Goal: Task Accomplishment & Management: Manage account settings

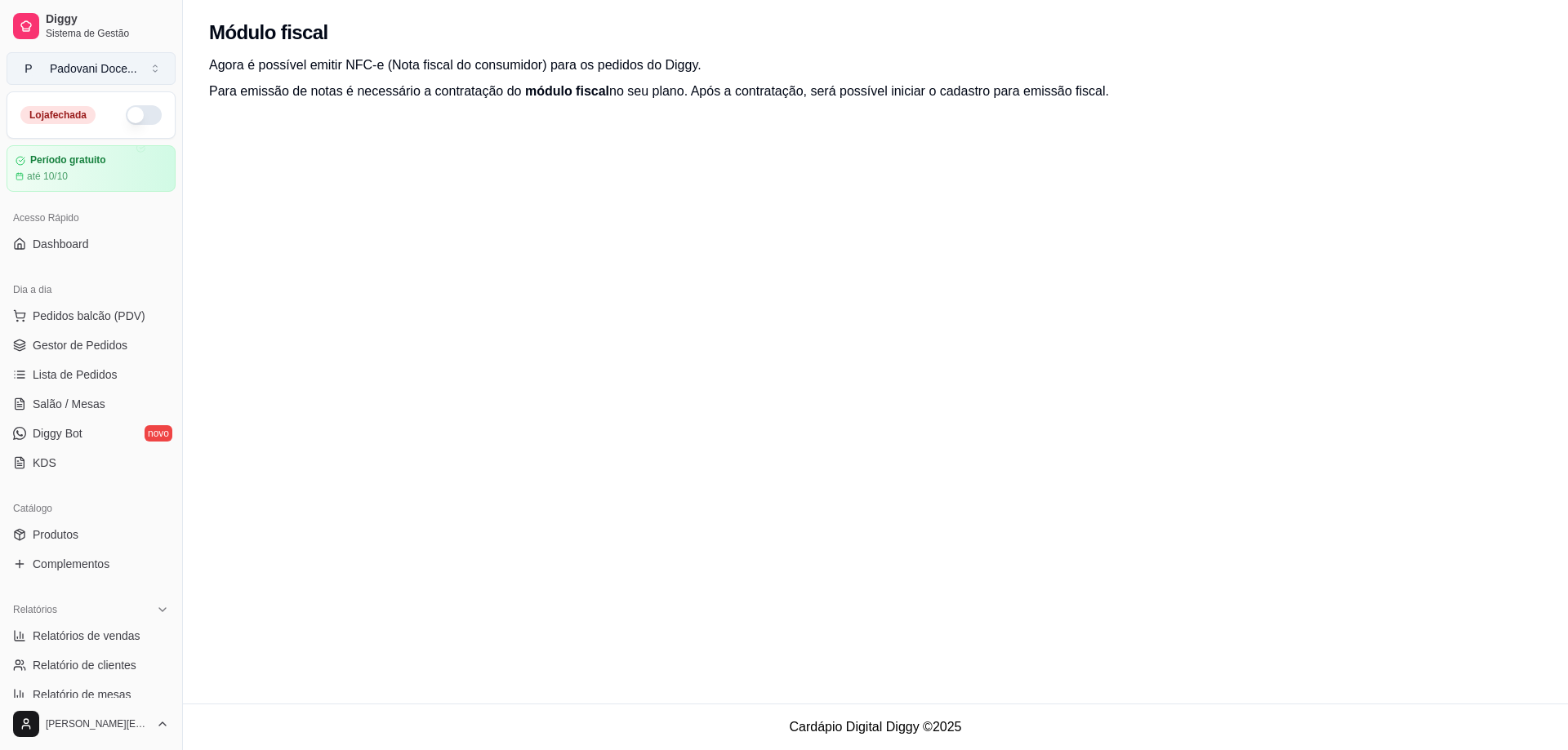
click at [77, 53] on button "P Padovani Doce ..." at bounding box center [91, 68] width 169 height 33
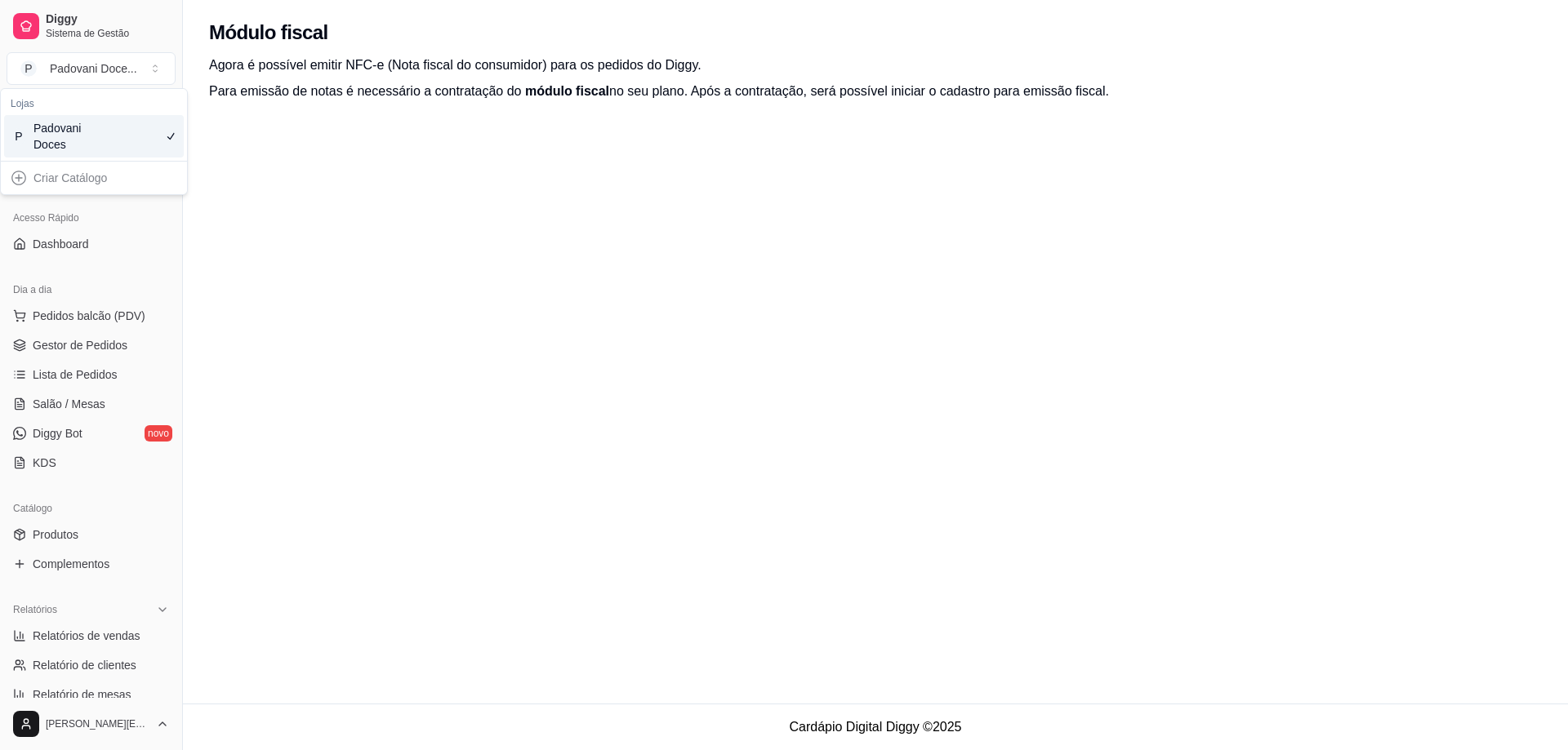
click at [313, 288] on div "Módulo fiscal Agora é possível emitir NFC-e (Nota fiscal do consumidor) para os…" at bounding box center [876, 351] width 1385 height 704
click at [61, 244] on span "Dashboard" at bounding box center [61, 244] width 57 height 16
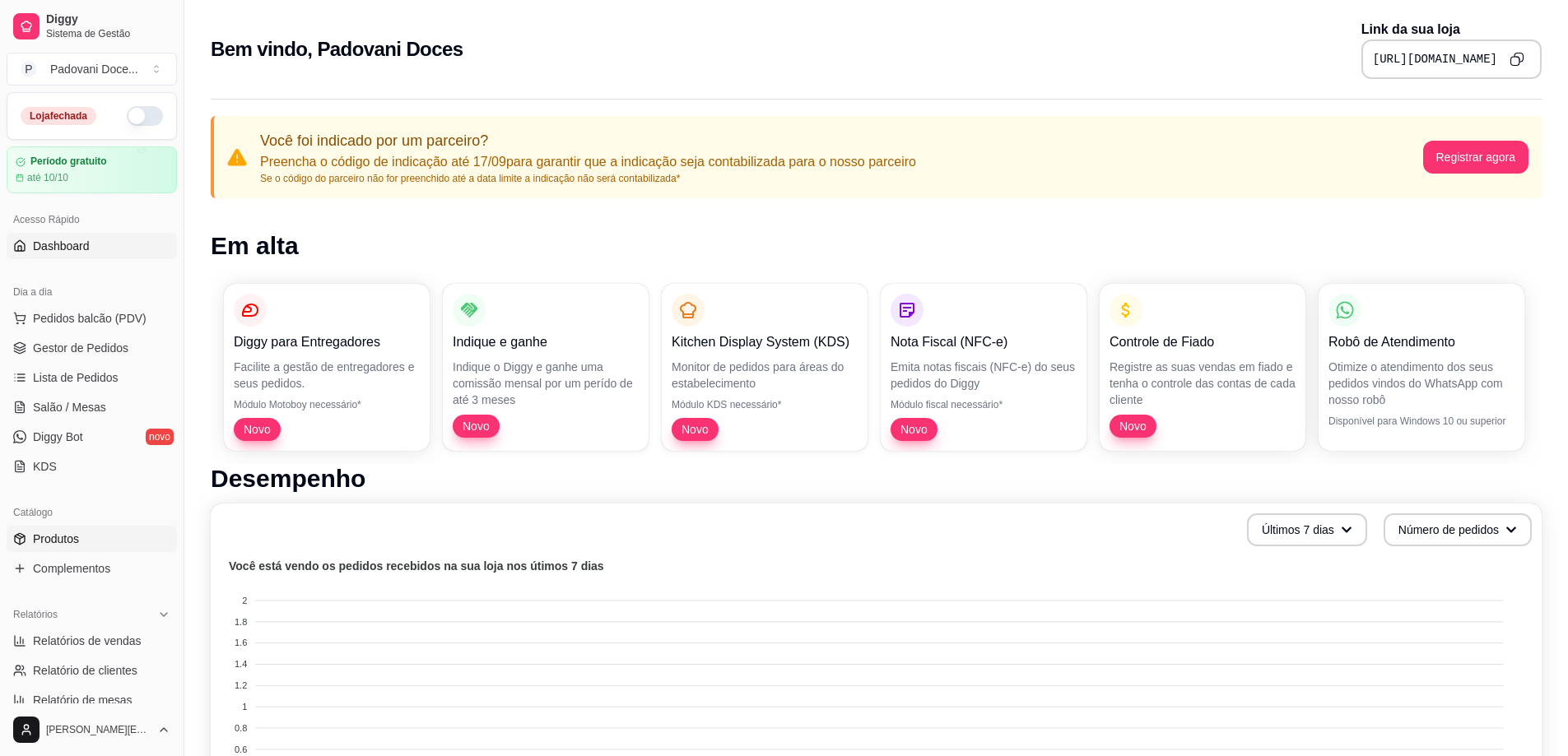
click at [69, 537] on span "Produtos" at bounding box center [56, 539] width 46 height 16
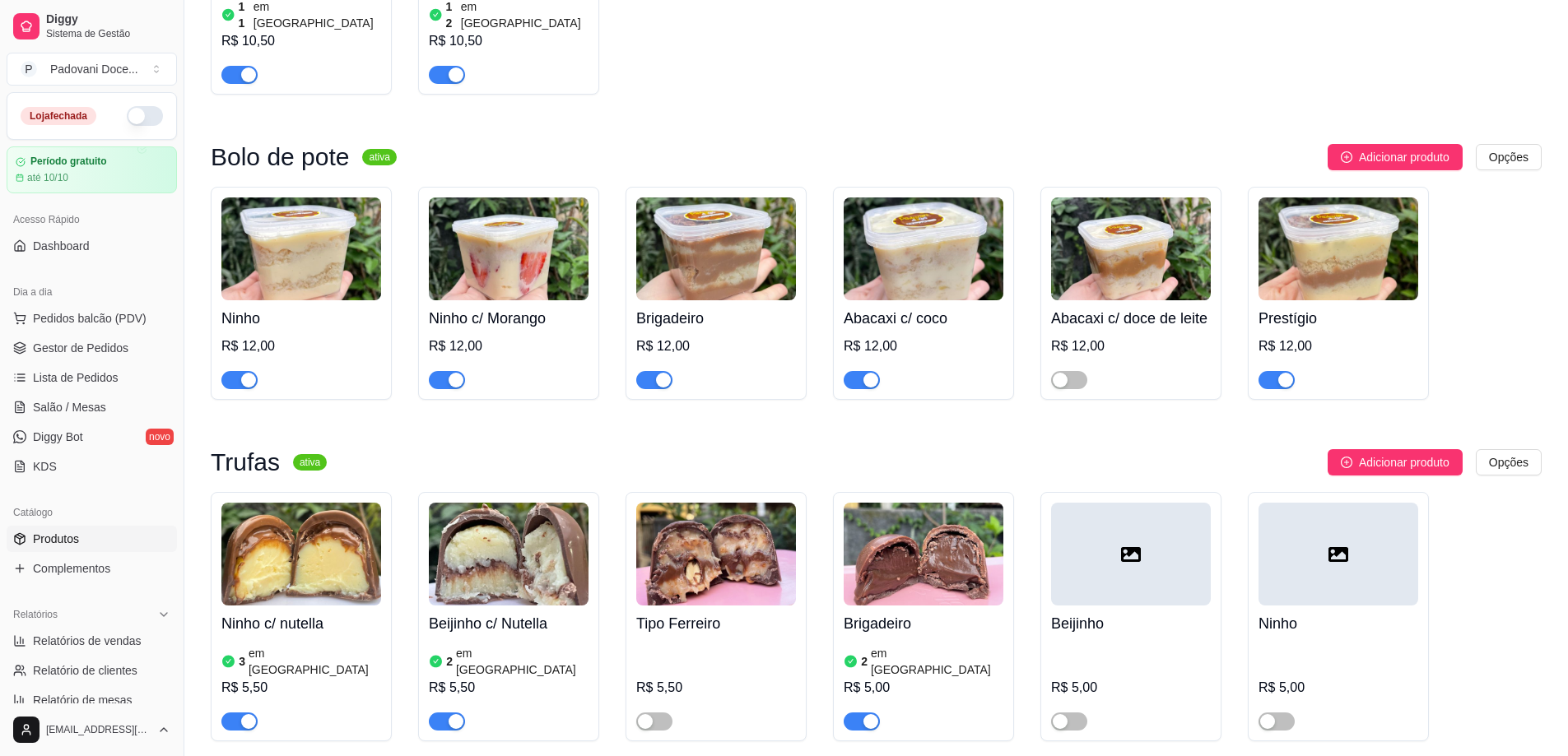
scroll to position [2036, 0]
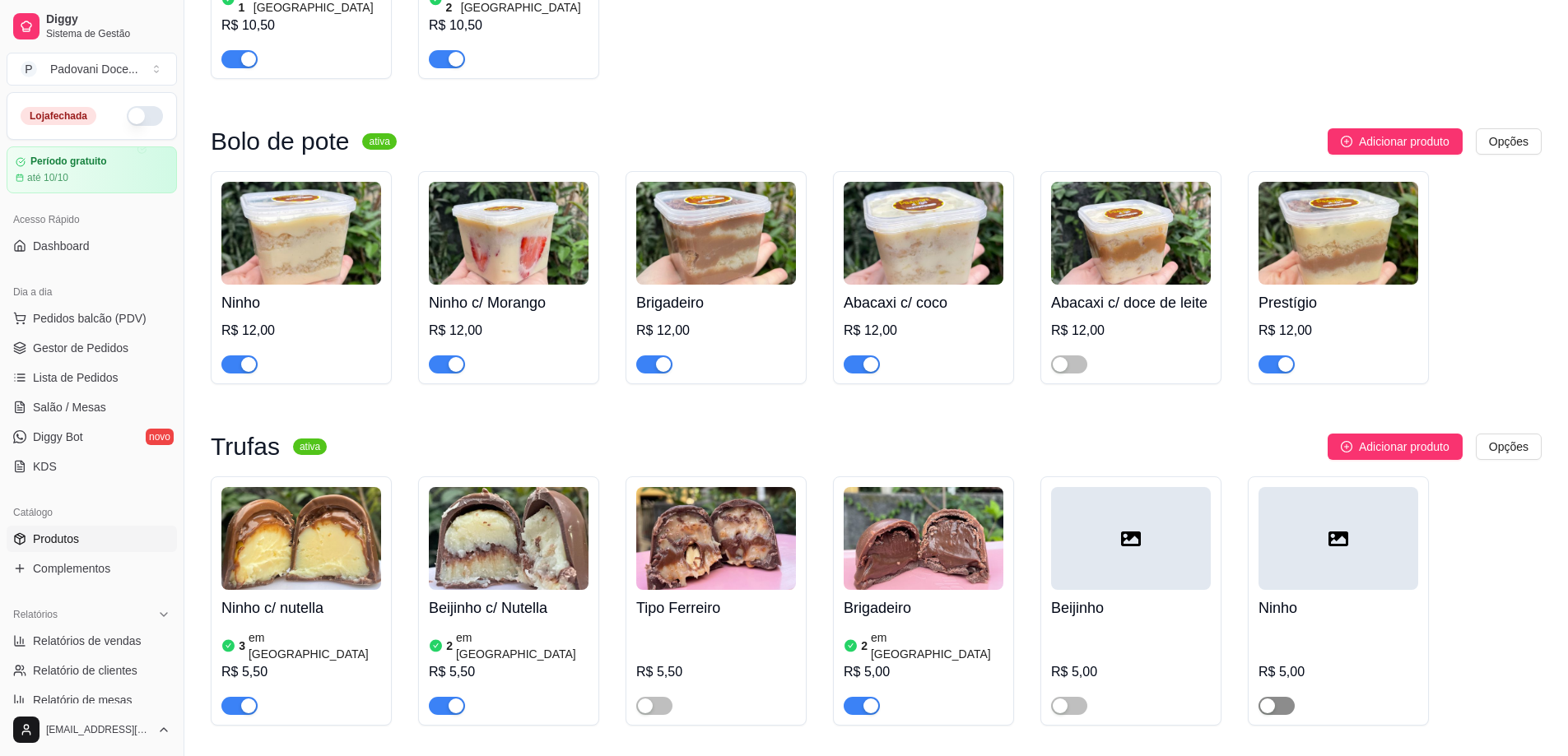
click at [1271, 699] on div "button" at bounding box center [1267, 706] width 15 height 15
click at [1307, 530] on div at bounding box center [1339, 539] width 160 height 103
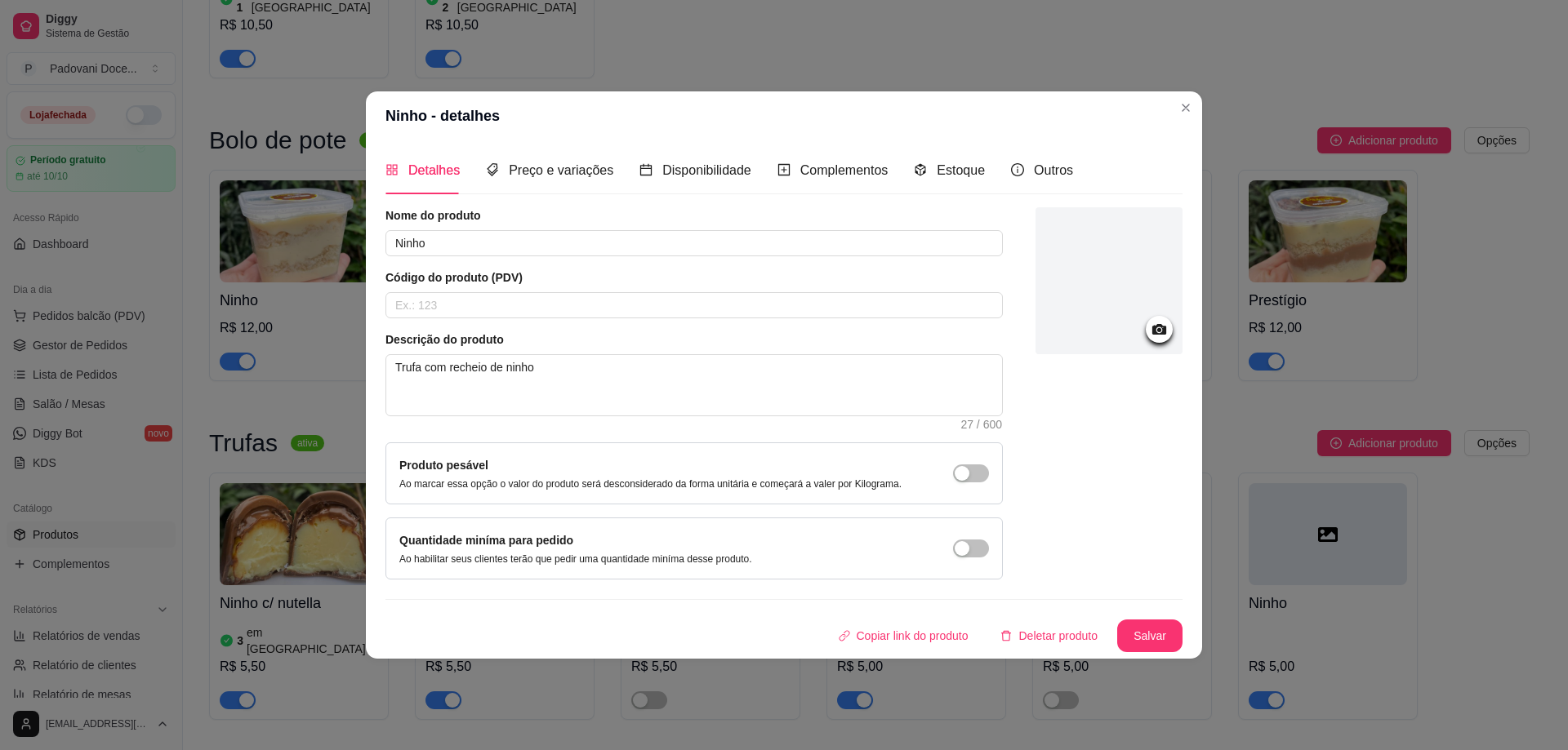
click at [1159, 327] on icon at bounding box center [1159, 329] width 14 height 10
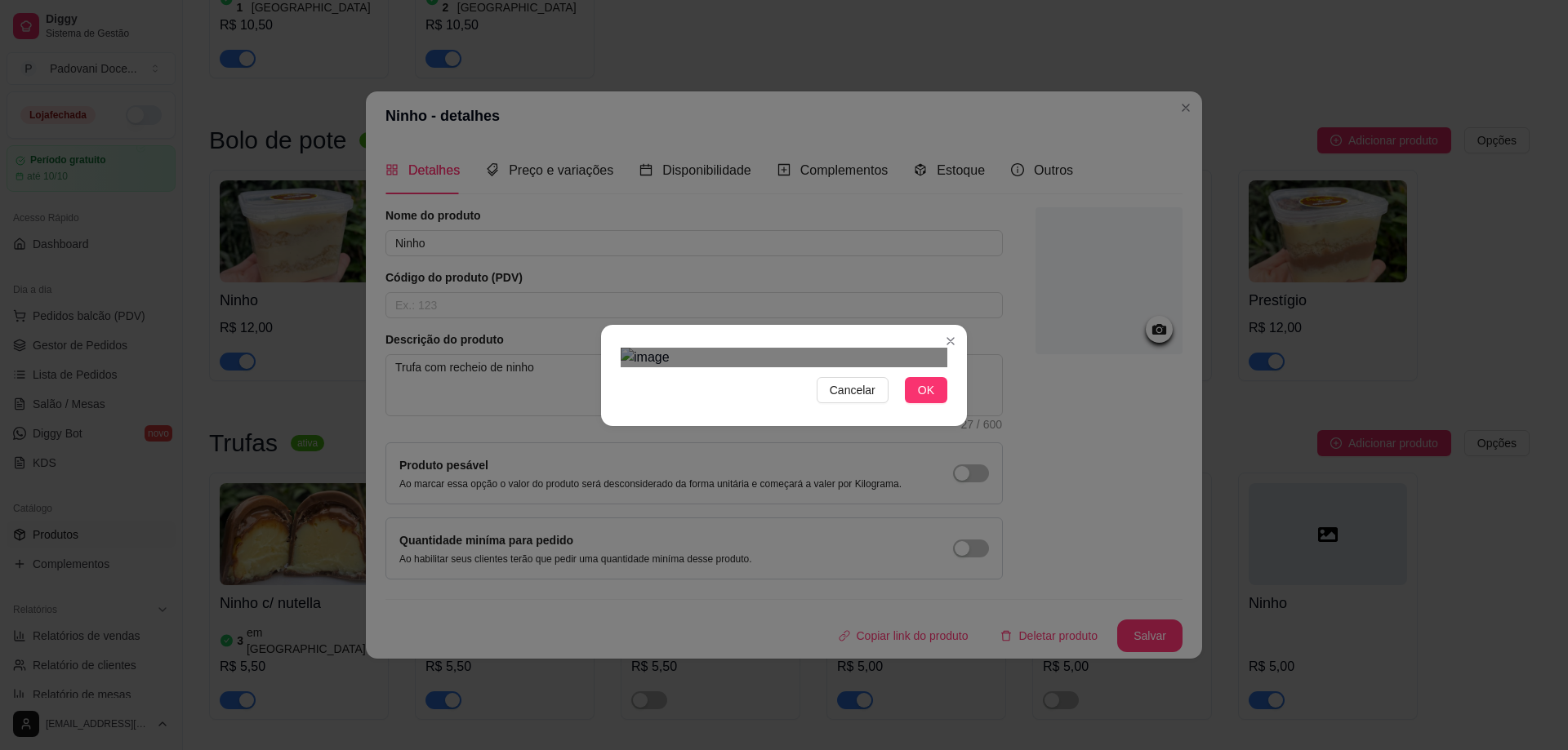
click at [786, 437] on div "Use the arrow keys to move the crop selection area" at bounding box center [784, 584] width 294 height 294
click at [925, 400] on span "OK" at bounding box center [926, 390] width 16 height 18
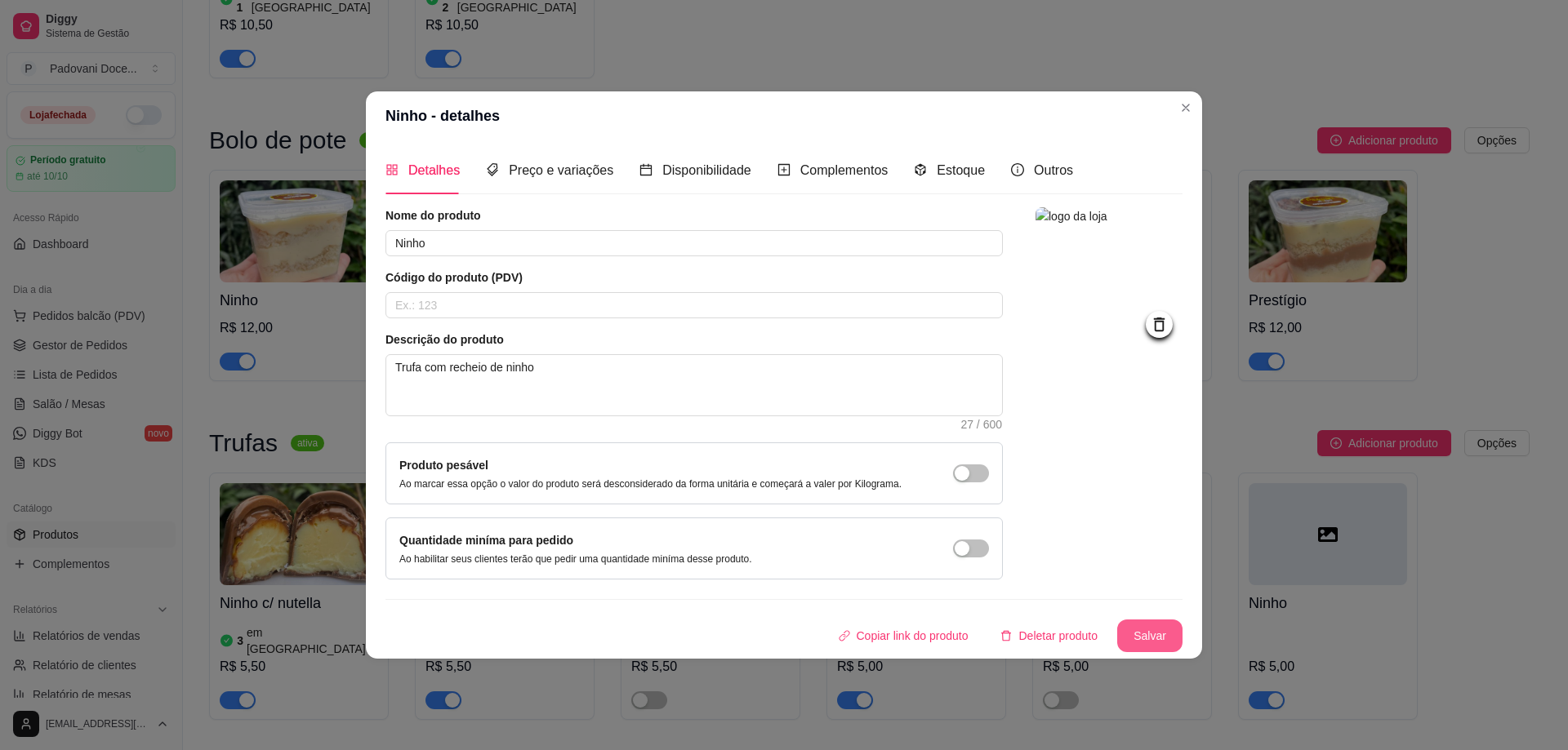
click at [1149, 636] on button "Salvar" at bounding box center [1149, 636] width 65 height 33
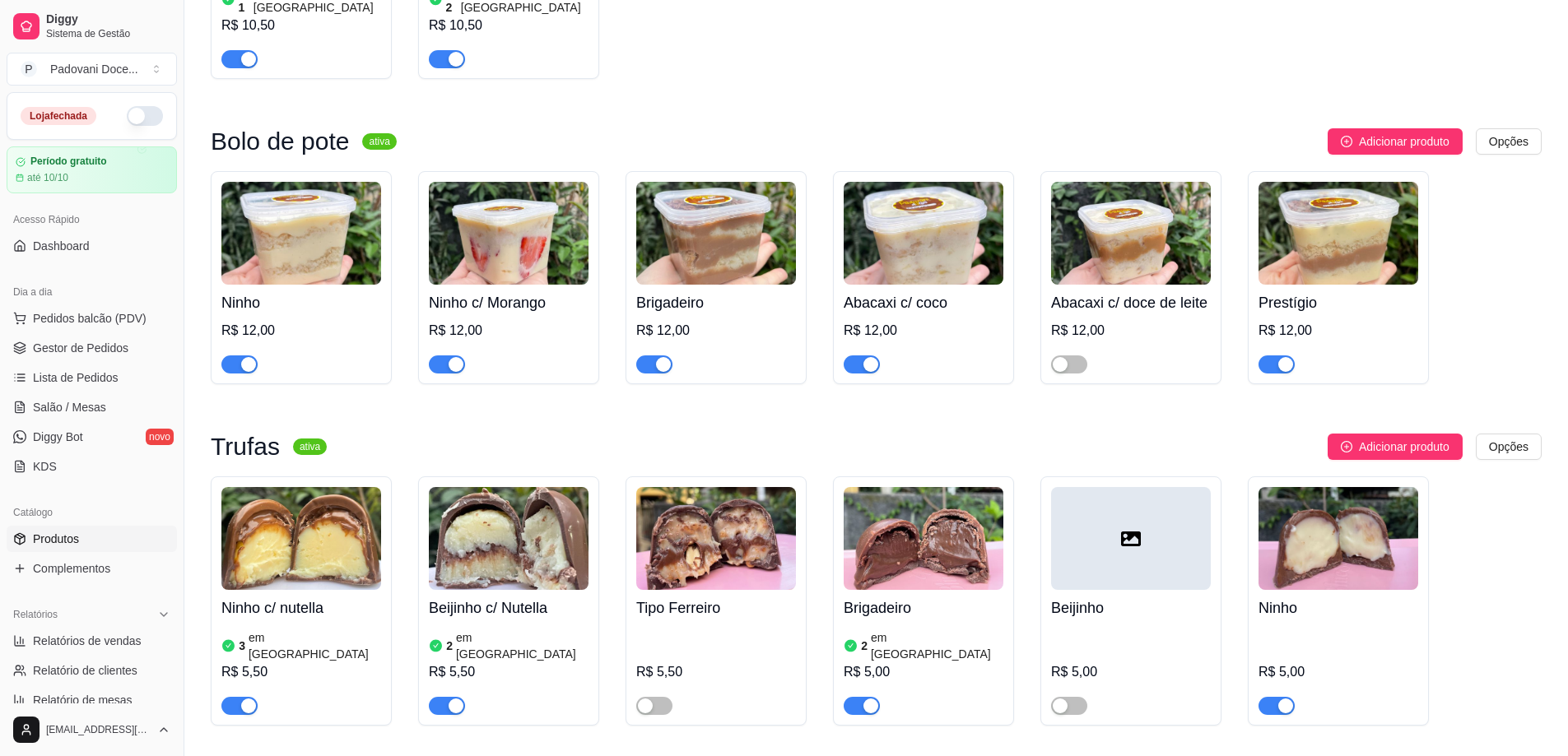
click at [258, 590] on div "Ninho c/ nutella 3 em estoque R$ 5,50" at bounding box center [302, 652] width 160 height 125
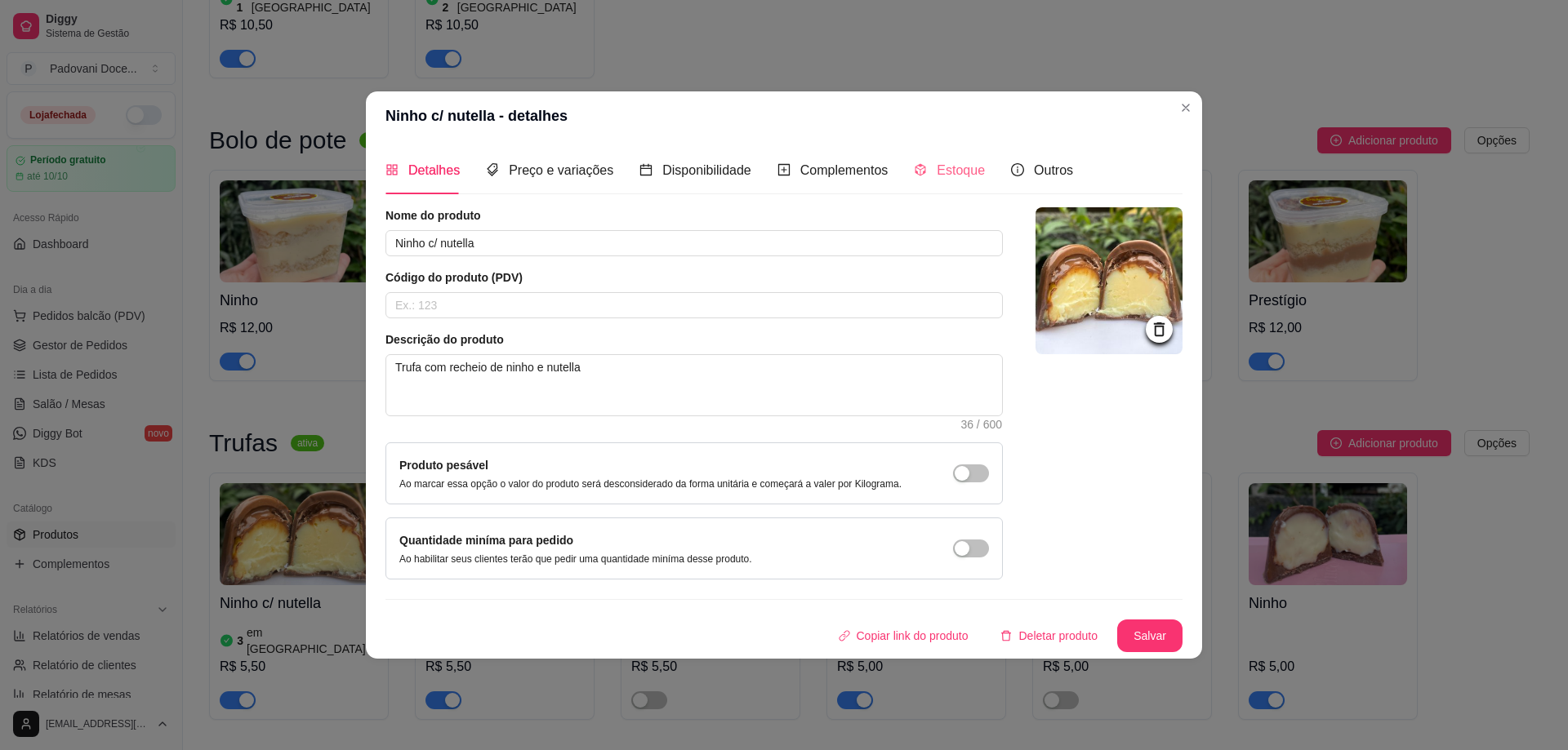
click at [948, 182] on div "Estoque" at bounding box center [948, 170] width 71 height 46
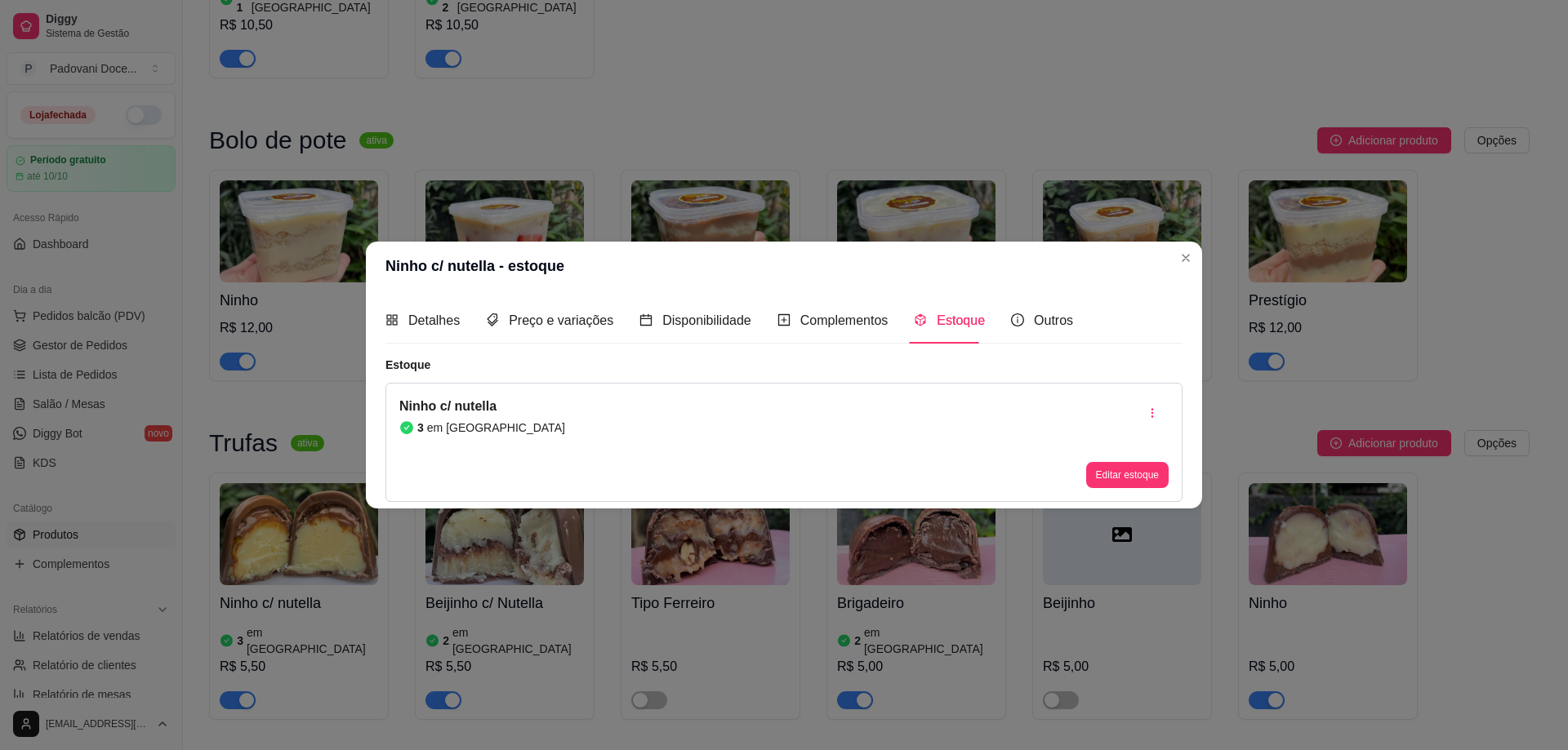
click at [520, 442] on div "Ninho c/ nutella 3 em estoque Editar estoque" at bounding box center [784, 442] width 797 height 119
click at [1110, 478] on button "Editar estoque" at bounding box center [1127, 475] width 82 height 26
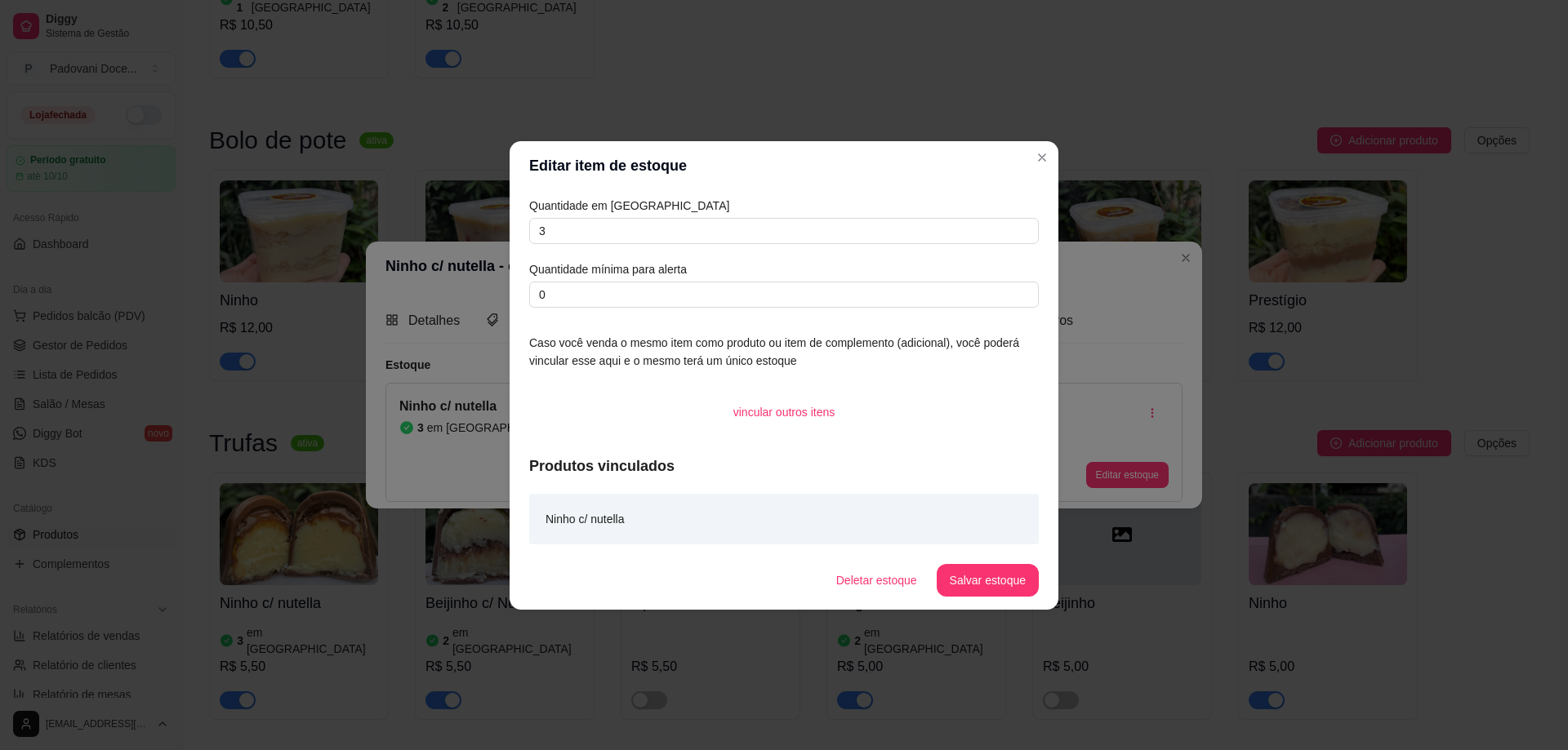
click at [569, 247] on div "Quantidade em estoque 3 Quantidade mínima para alerta 0" at bounding box center [783, 252] width 509 height 111
click at [562, 234] on input "3" at bounding box center [783, 231] width 509 height 26
type input "14"
click at [979, 589] on button "Salvar estoque" at bounding box center [987, 580] width 102 height 33
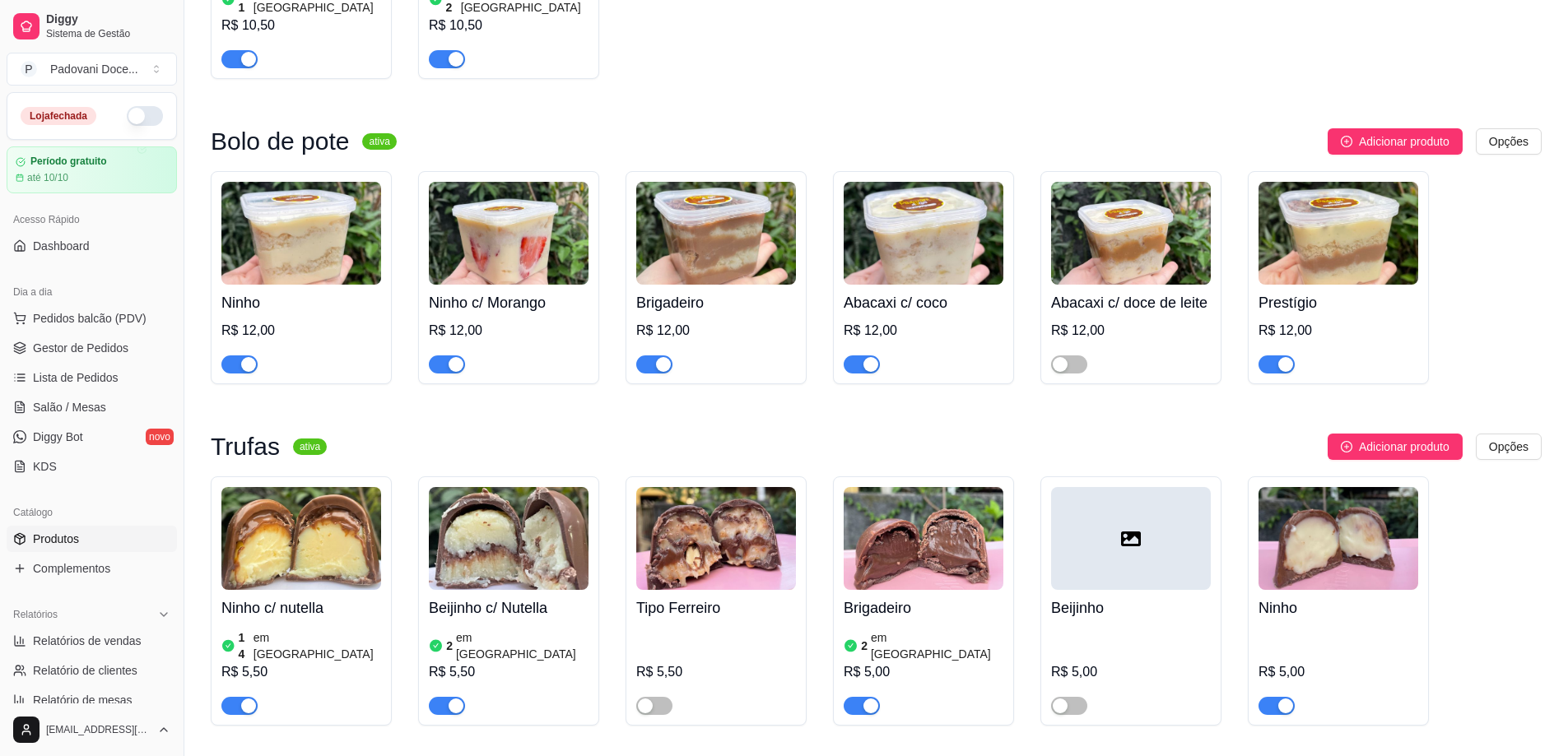
click at [1311, 597] on h4 "Ninho" at bounding box center [1339, 608] width 160 height 23
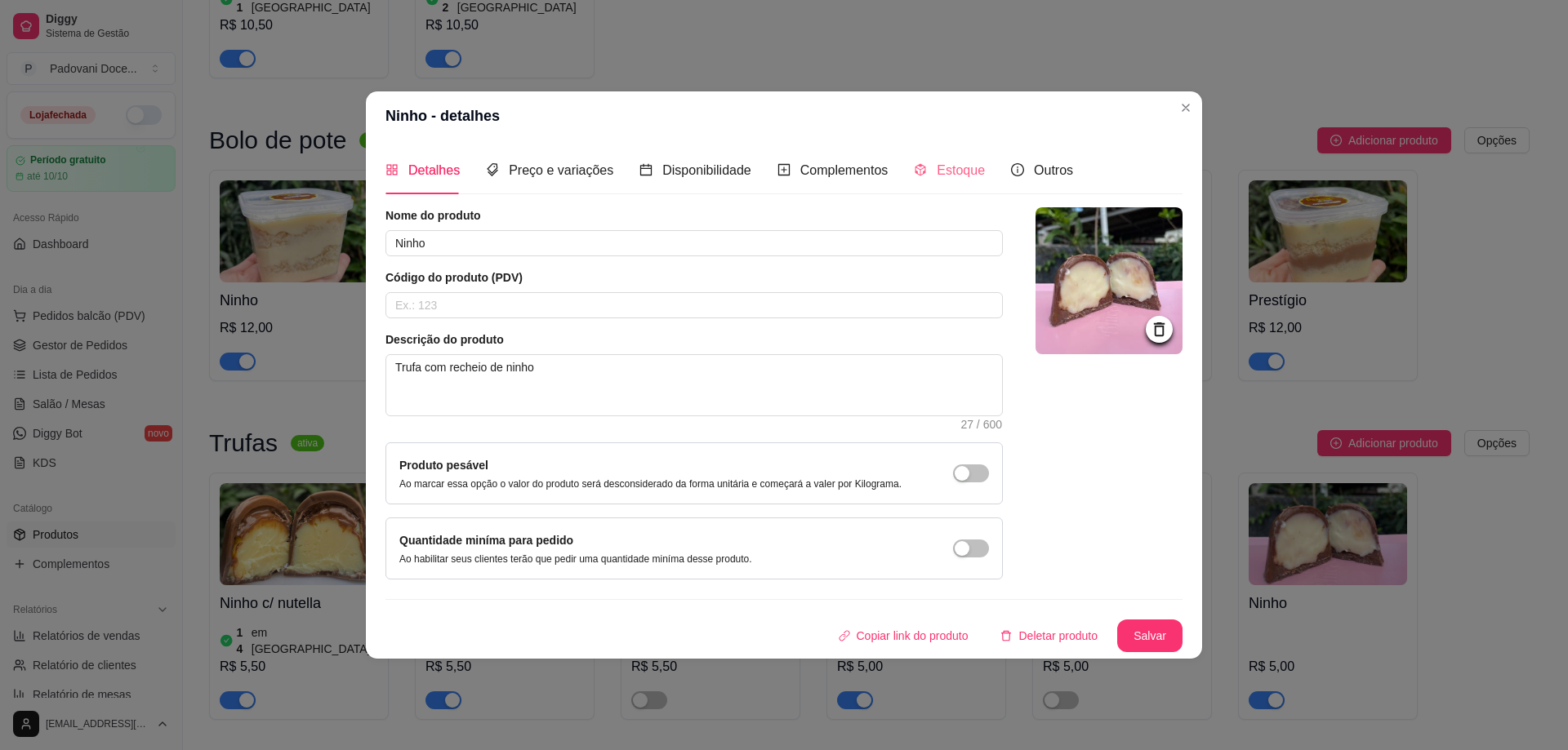
click at [929, 183] on div "Estoque" at bounding box center [948, 170] width 71 height 46
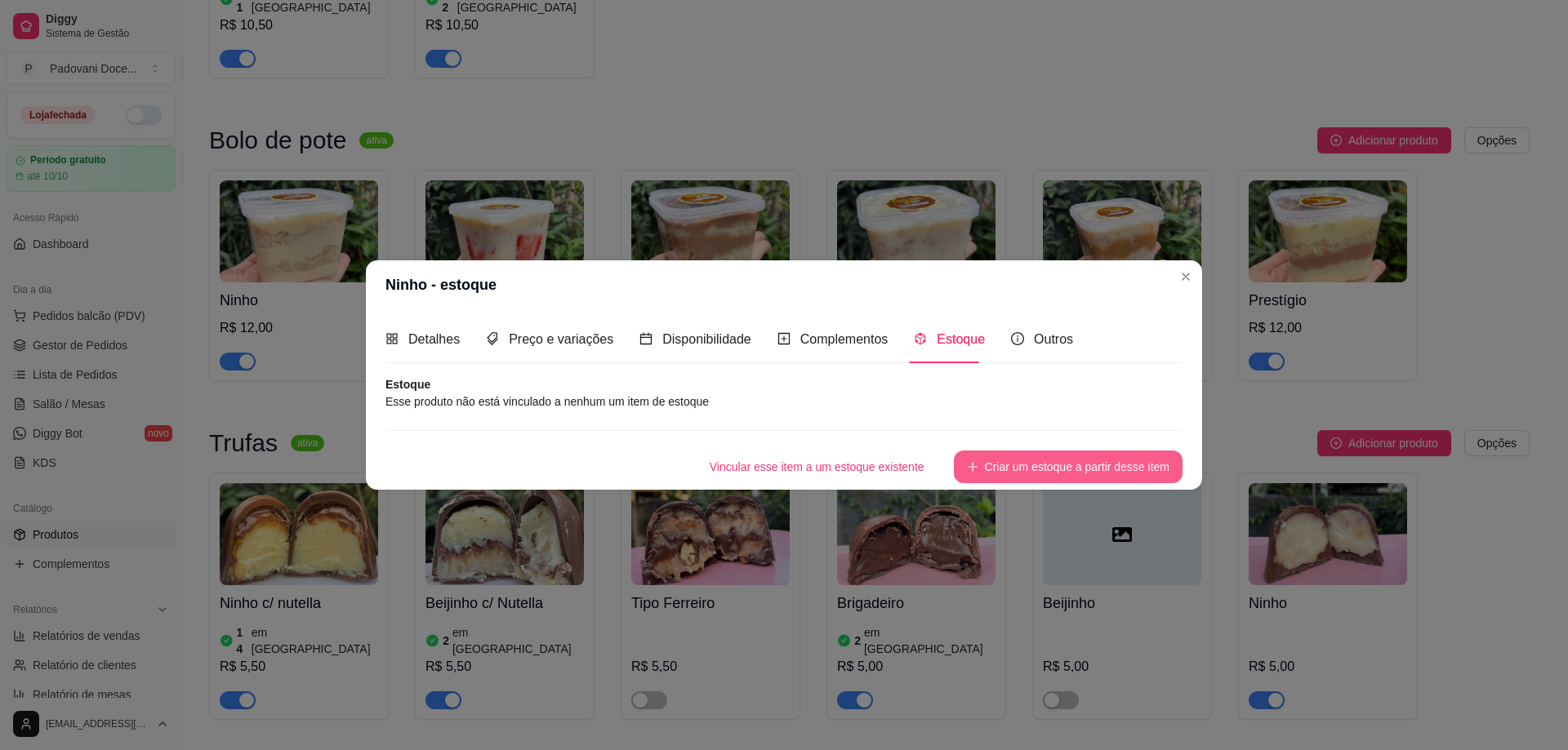
click at [1014, 463] on button "Criar um estoque a partir desse item" at bounding box center [1068, 467] width 229 height 33
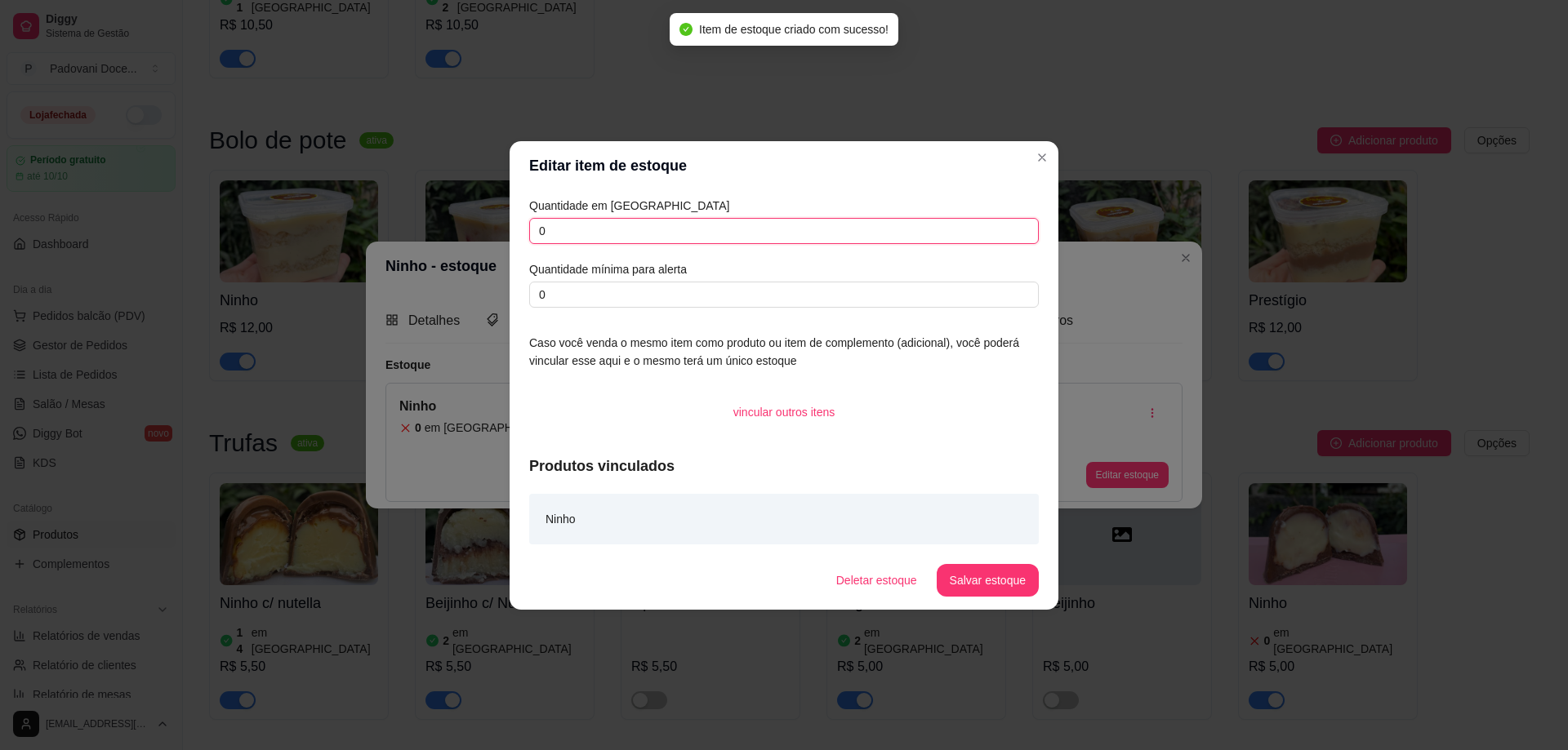
click at [568, 225] on input "0" at bounding box center [783, 231] width 509 height 26
type input "11"
click at [1003, 573] on button "Salvar estoque" at bounding box center [987, 580] width 102 height 33
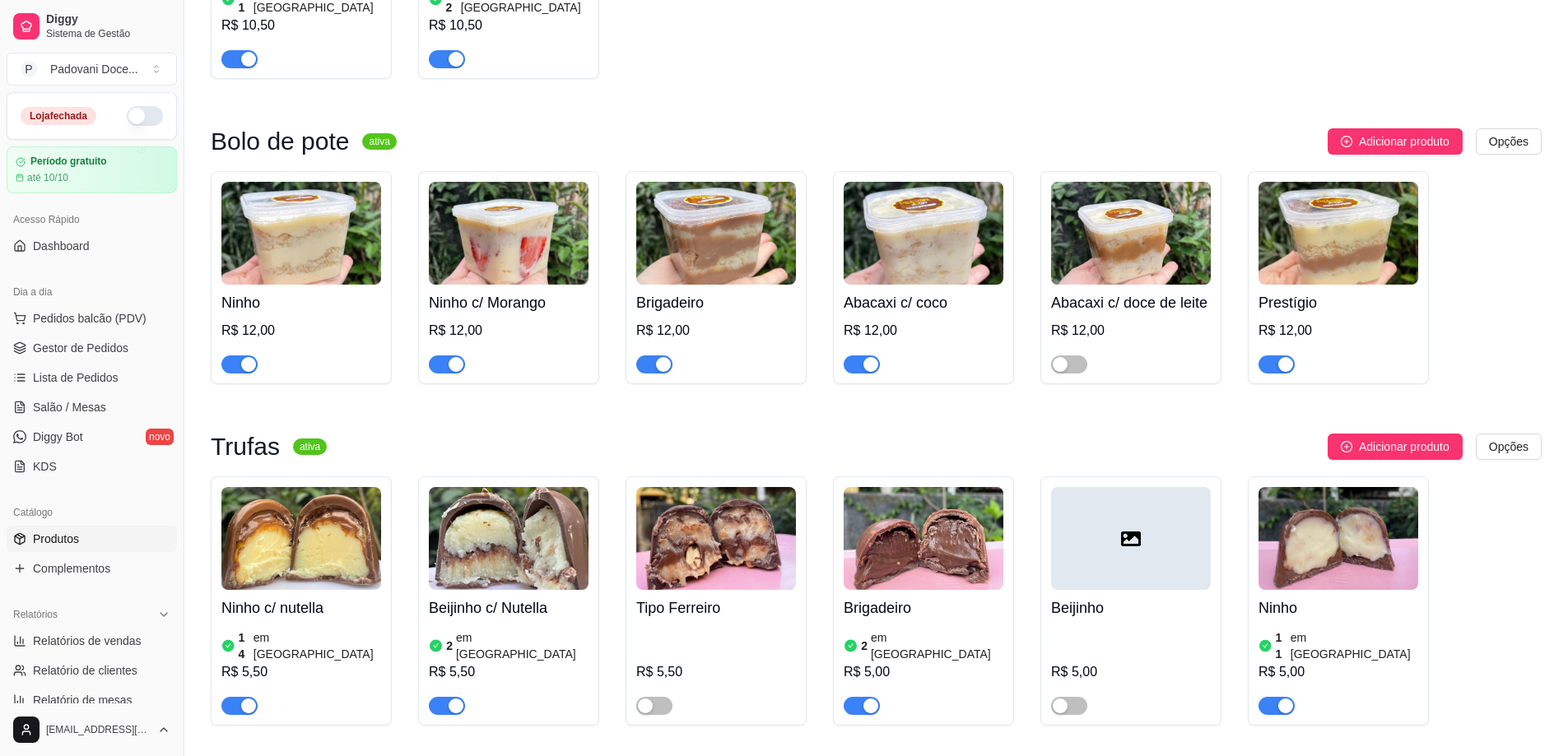
click at [130, 112] on button "button" at bounding box center [145, 116] width 36 height 20
